Goal: Task Accomplishment & Management: Manage account settings

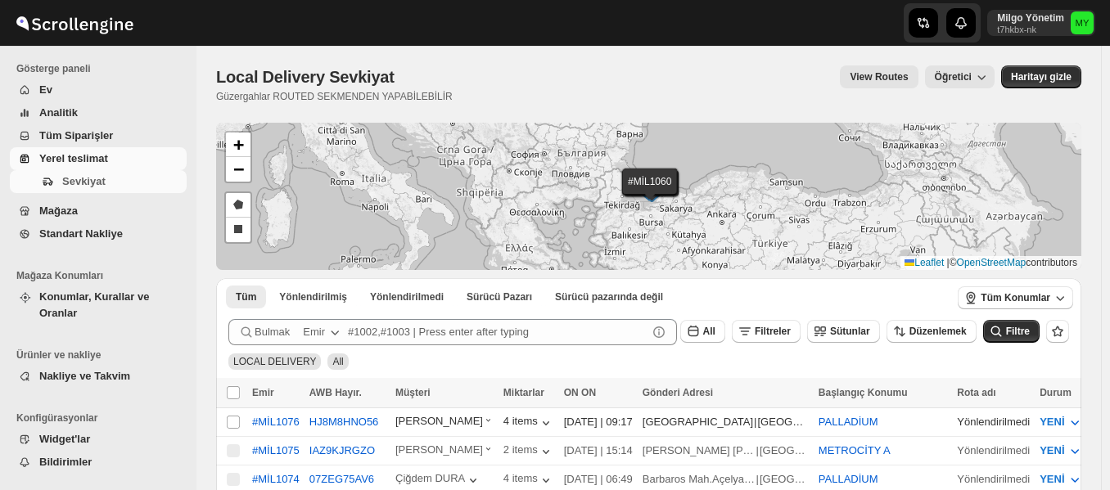
scroll to position [164, 0]
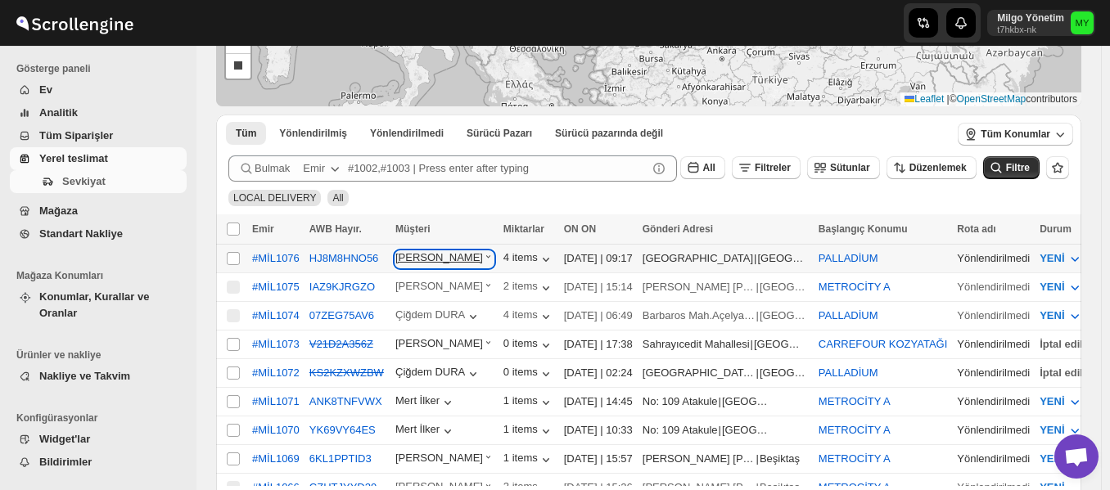
click at [483, 260] on icon "button" at bounding box center [488, 256] width 11 height 11
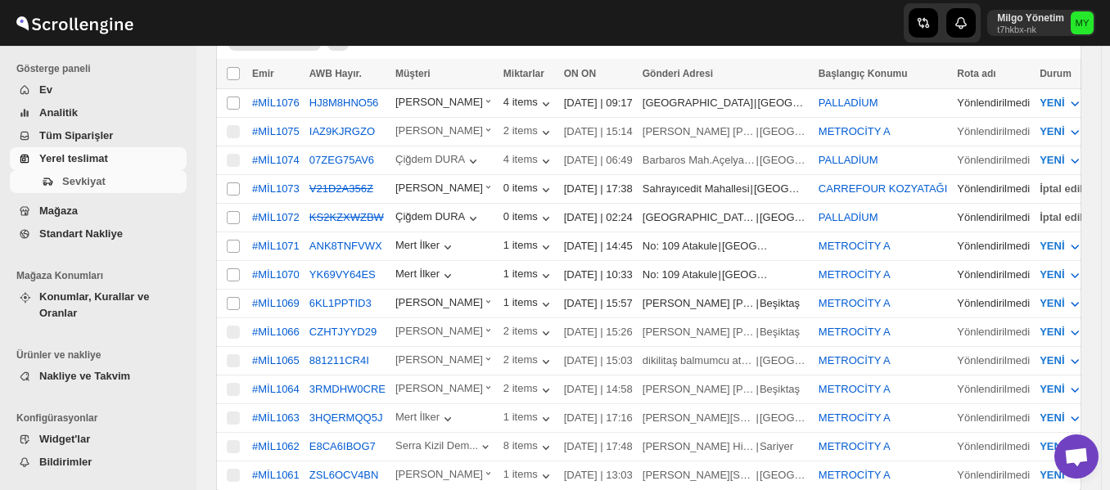
scroll to position [327, 0]
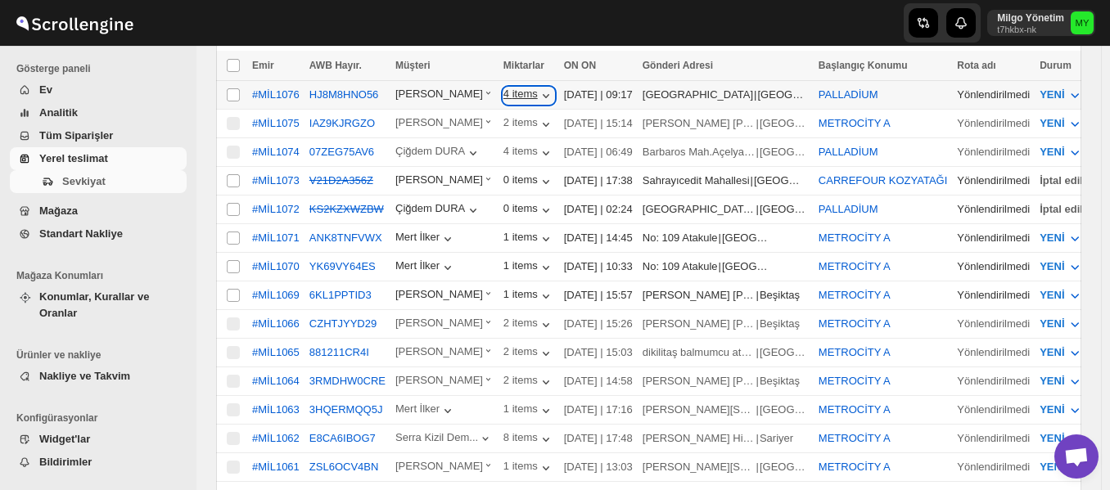
click at [538, 99] on icon "button" at bounding box center [546, 96] width 16 height 16
click at [538, 98] on icon "button" at bounding box center [546, 96] width 16 height 16
click at [538, 89] on icon "button" at bounding box center [546, 96] width 16 height 16
click at [538, 93] on icon "button" at bounding box center [546, 96] width 16 height 16
